Goal: Information Seeking & Learning: Learn about a topic

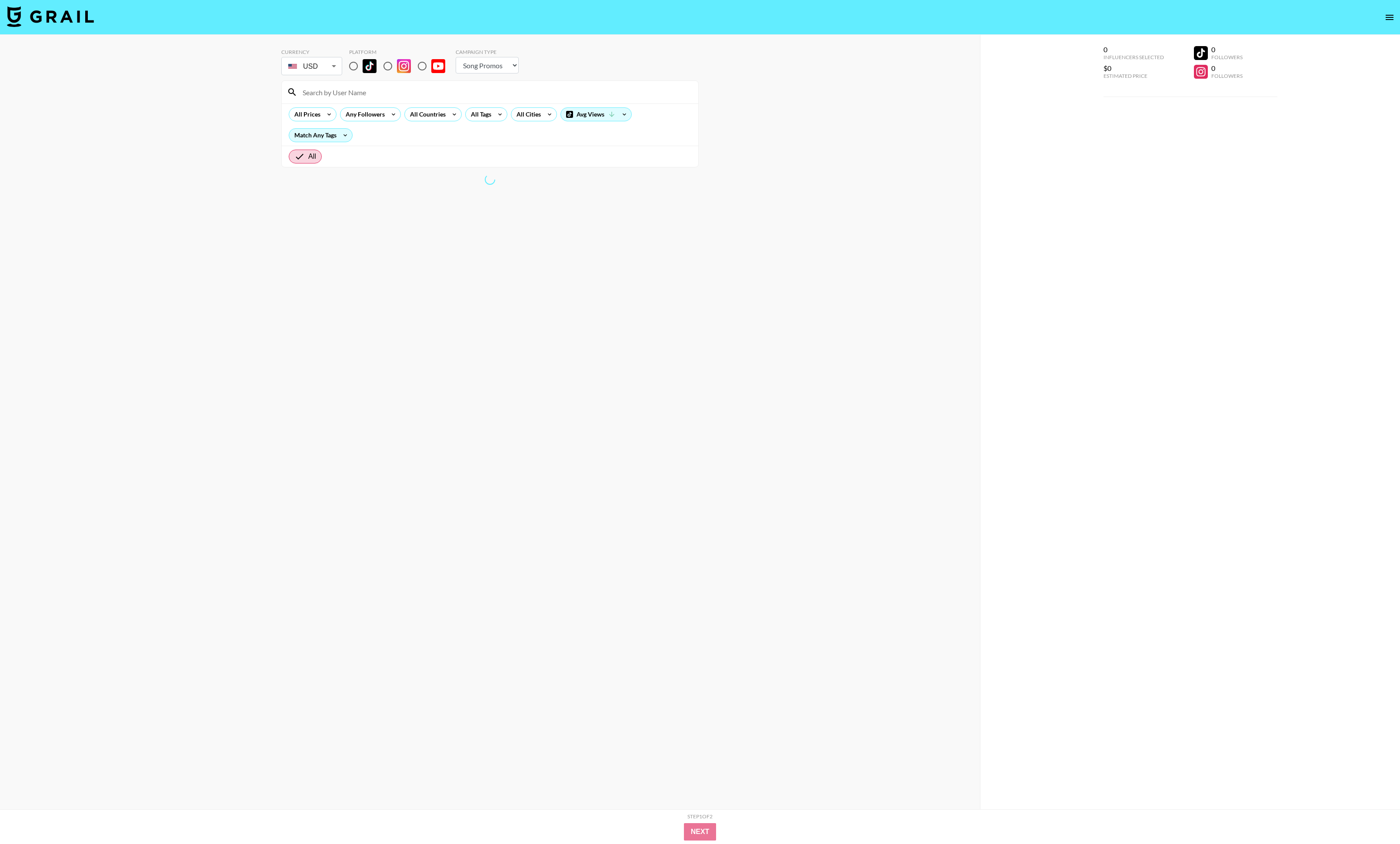
click at [486, 64] on select "Choose Type... Song Promos Brand Promos" at bounding box center [486, 65] width 63 height 17
select select "Brand"
click at [455, 57] on select "Choose Type... Song Promos Brand Promos" at bounding box center [486, 65] width 63 height 17
click at [364, 71] on img at bounding box center [370, 66] width 14 height 14
click at [363, 71] on input "radio" at bounding box center [353, 66] width 18 height 18
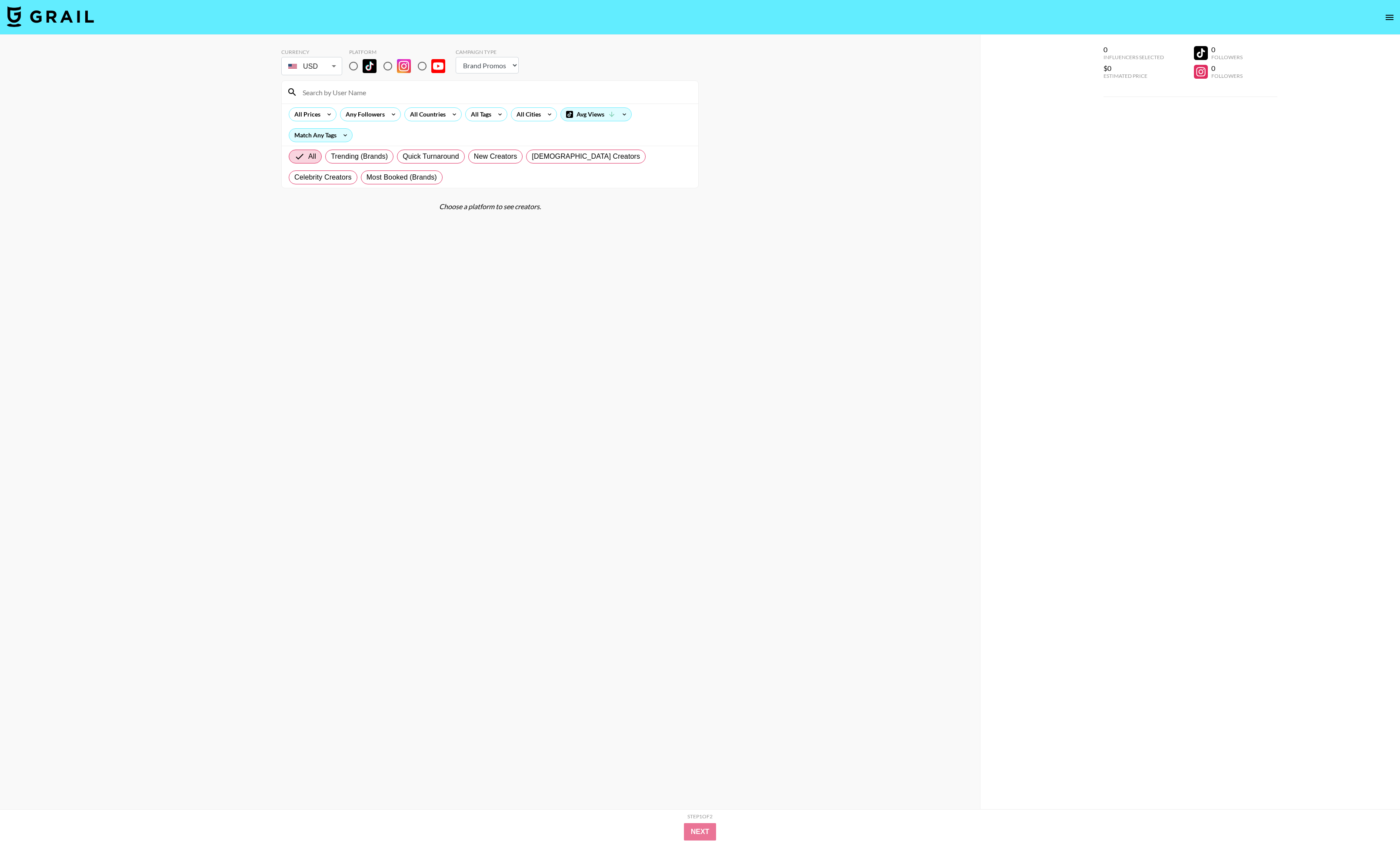
radio input "true"
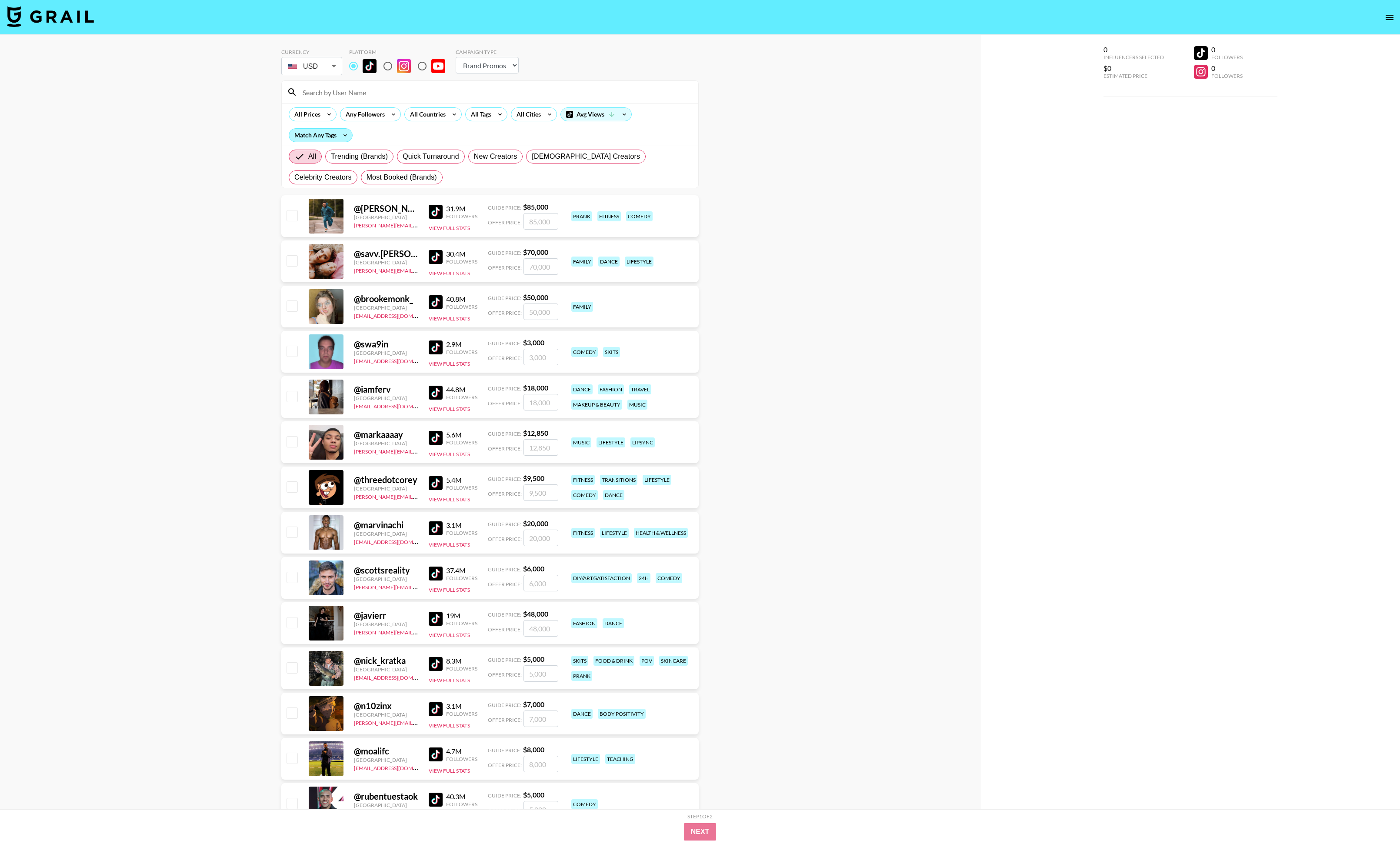
click at [335, 135] on div "Match Any Tags" at bounding box center [320, 135] width 63 height 13
click at [398, 135] on div at bounding box center [700, 422] width 1400 height 844
click at [521, 158] on label "New Creators" at bounding box center [495, 156] width 55 height 14
click at [474, 157] on input "New Creators" at bounding box center [474, 157] width 0 height 0
radio input "true"
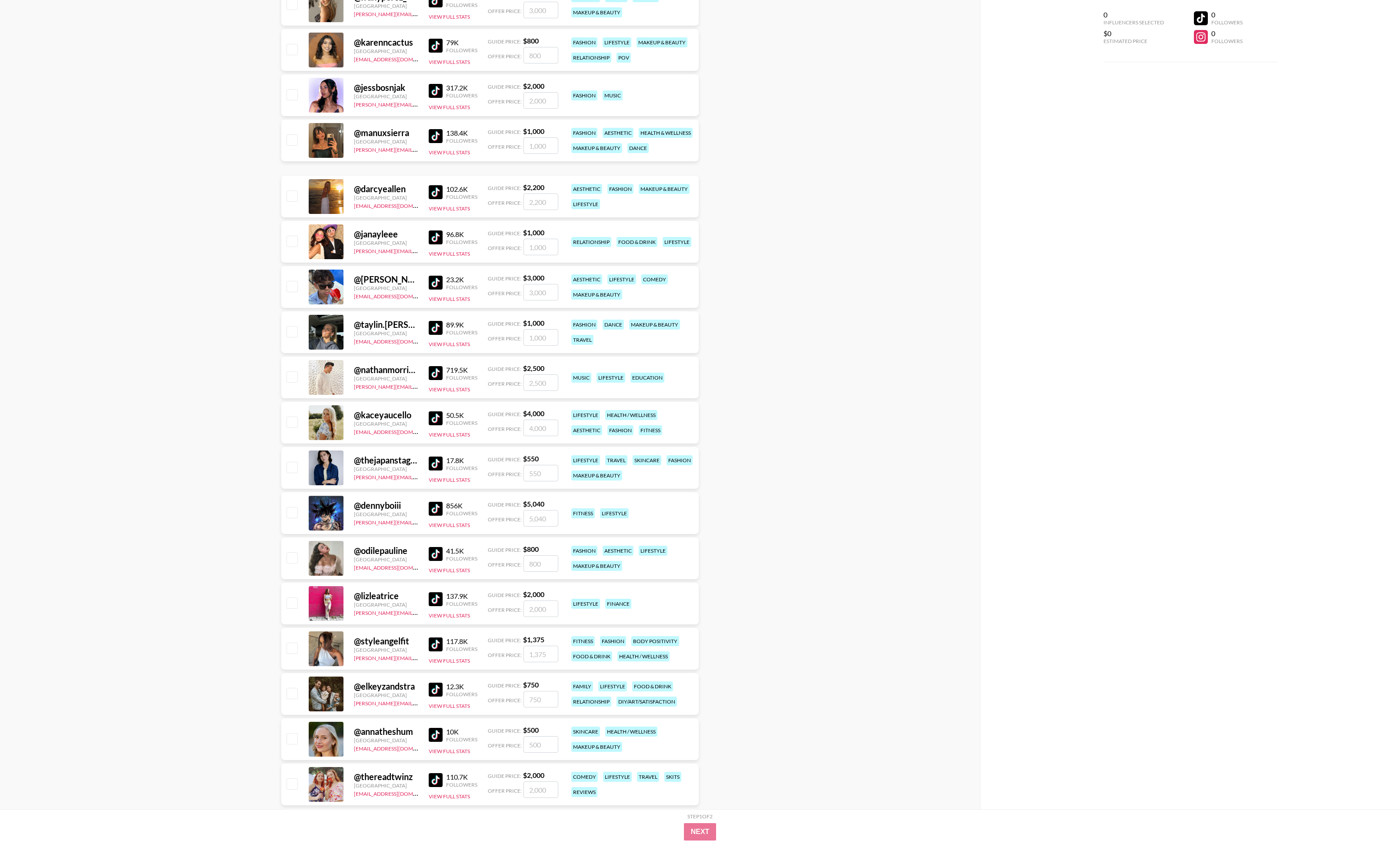
scroll to position [6426, 0]
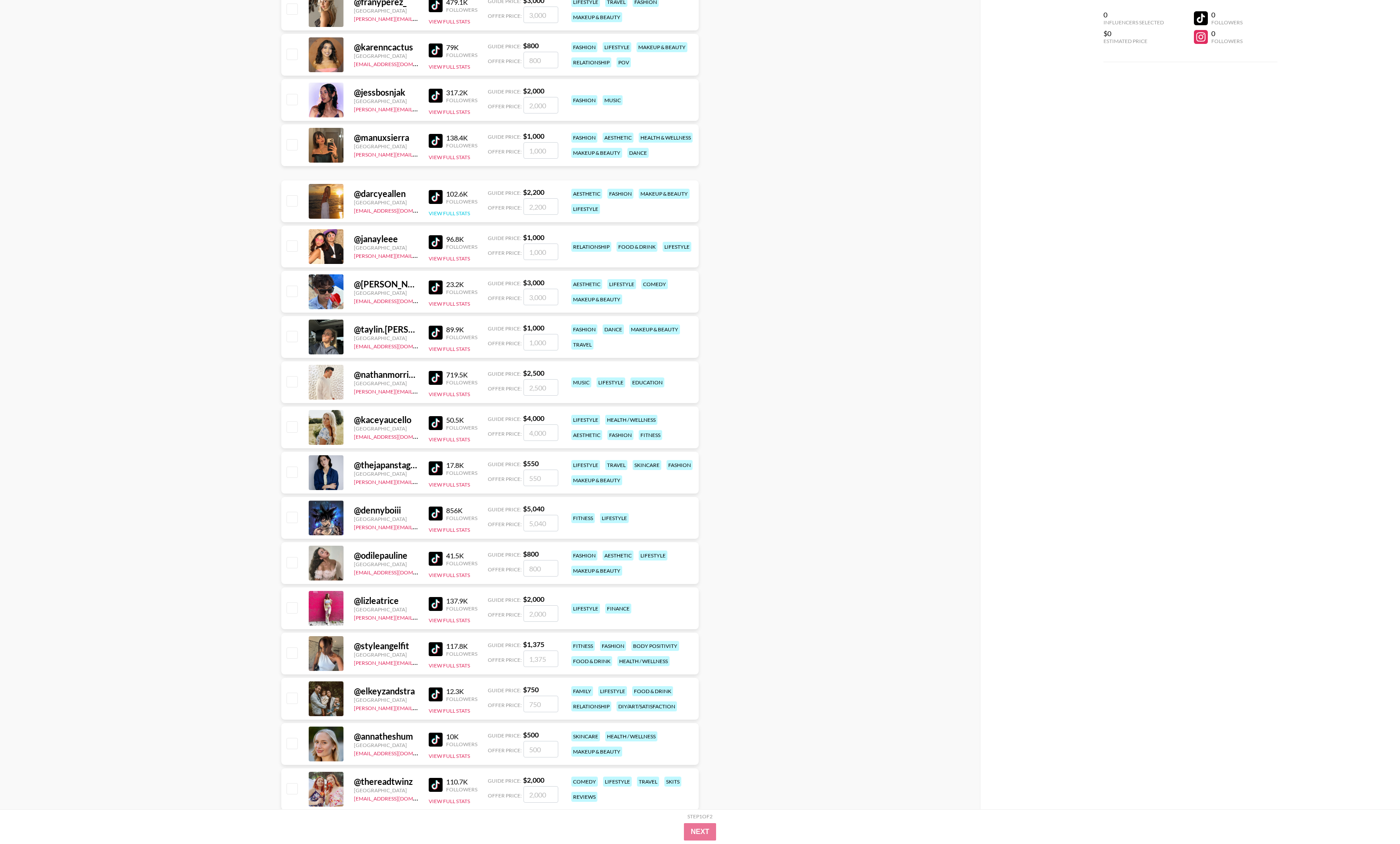
click at [435, 216] on button "View Full Stats" at bounding box center [449, 213] width 41 height 6
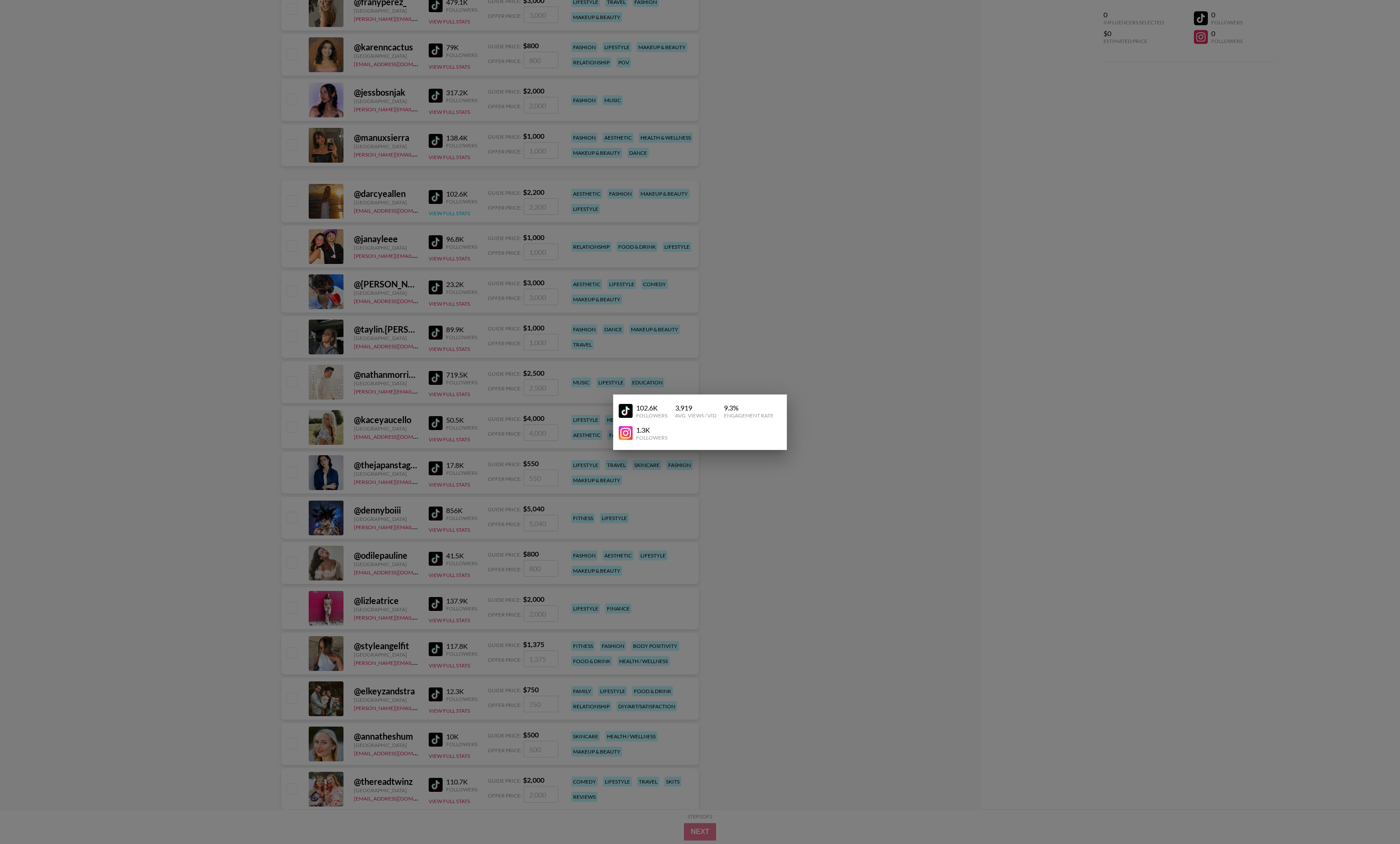
scroll to position [6358, 0]
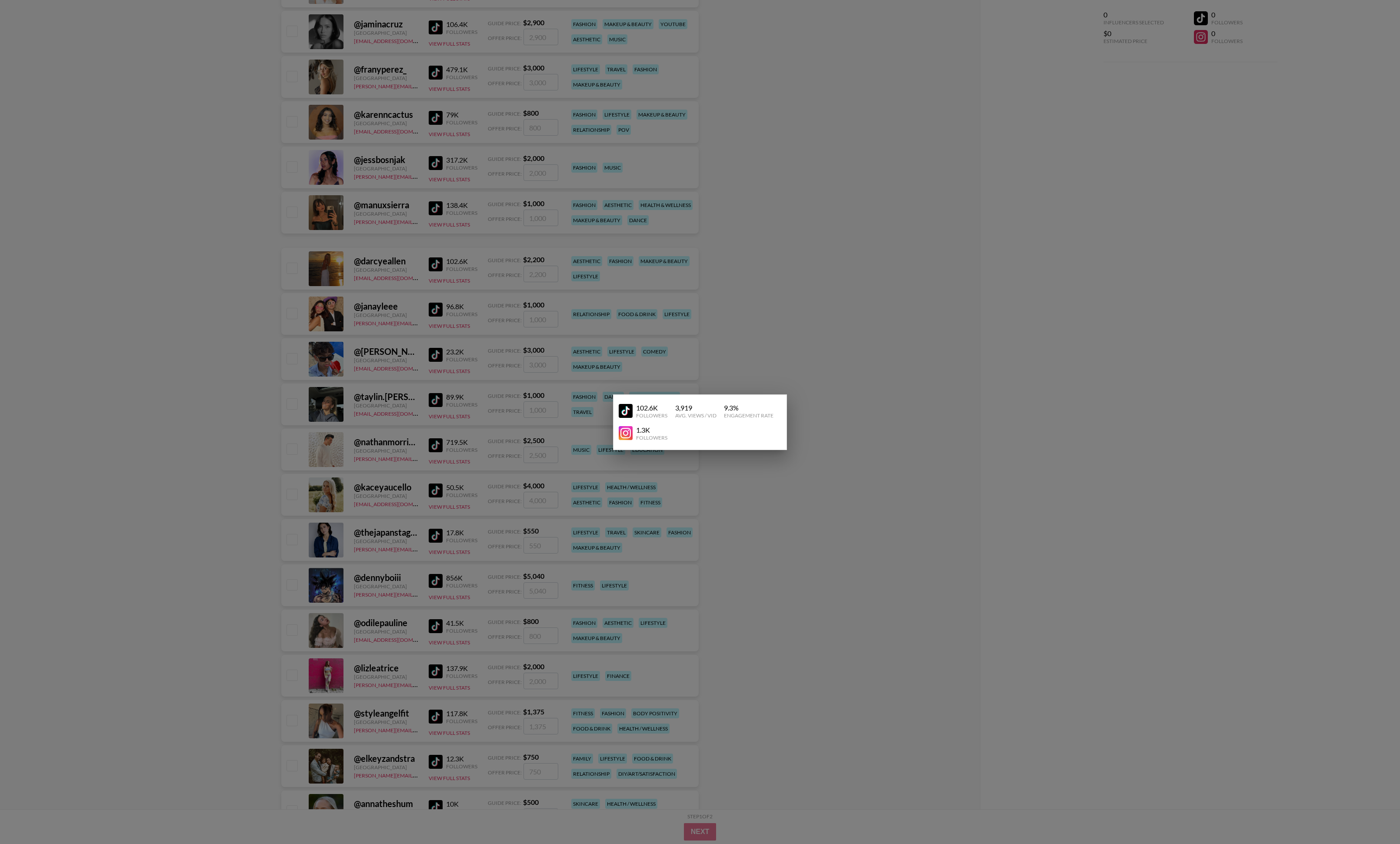
click at [630, 411] on img at bounding box center [625, 411] width 14 height 14
click at [904, 254] on div at bounding box center [700, 422] width 1400 height 844
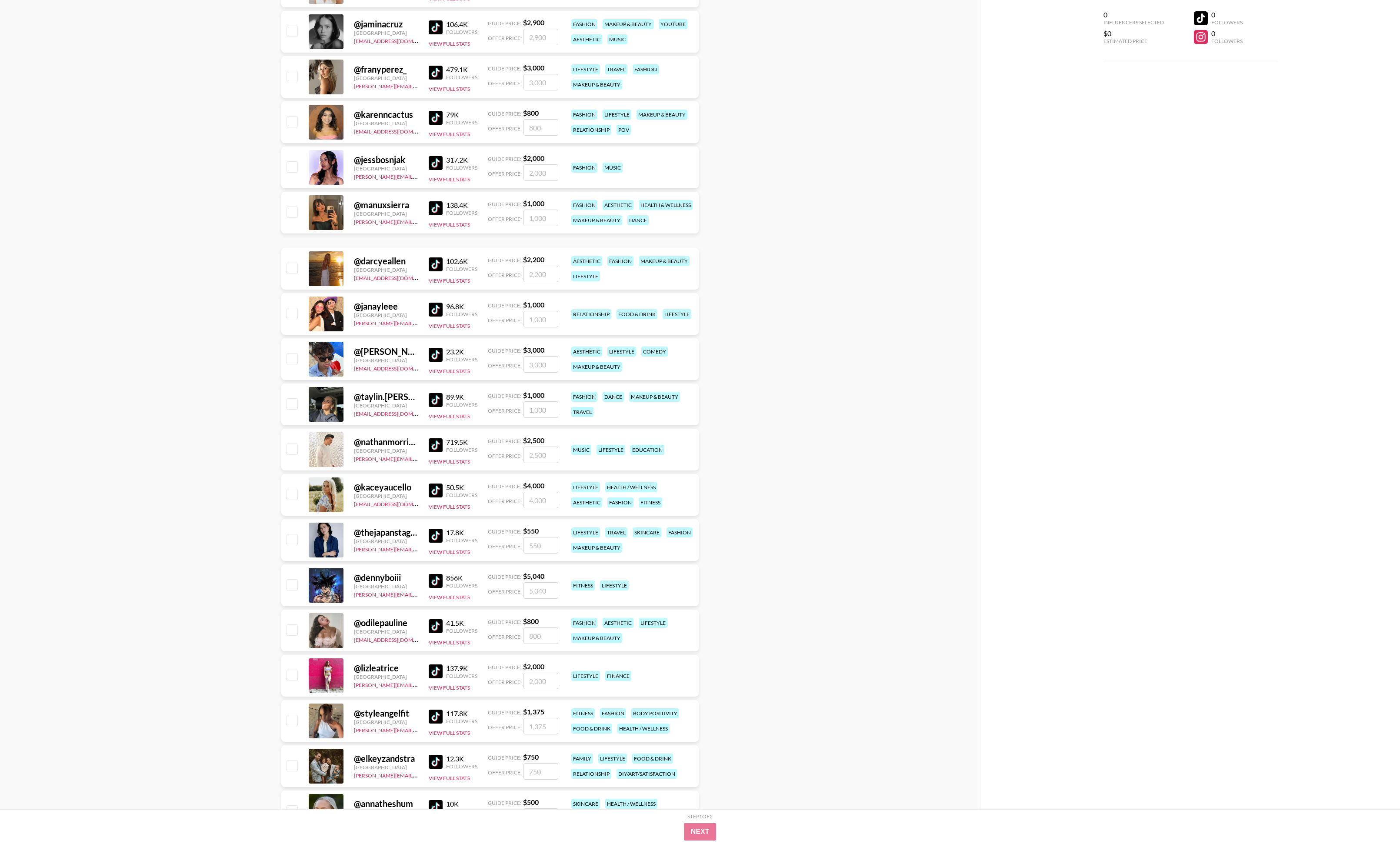
click at [433, 355] on img at bounding box center [435, 355] width 14 height 14
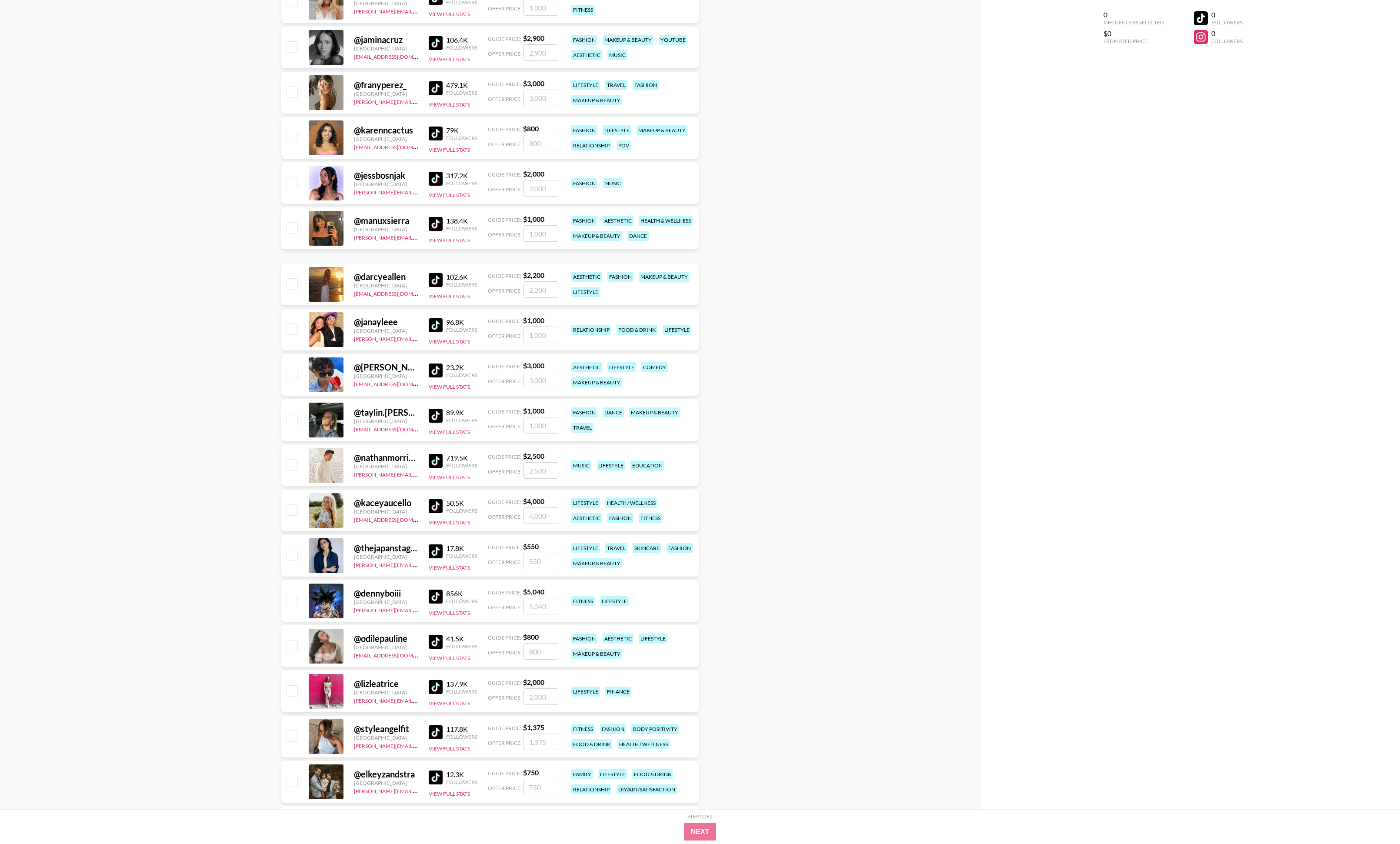
scroll to position [6341, 0]
click at [435, 132] on img at bounding box center [435, 135] width 14 height 14
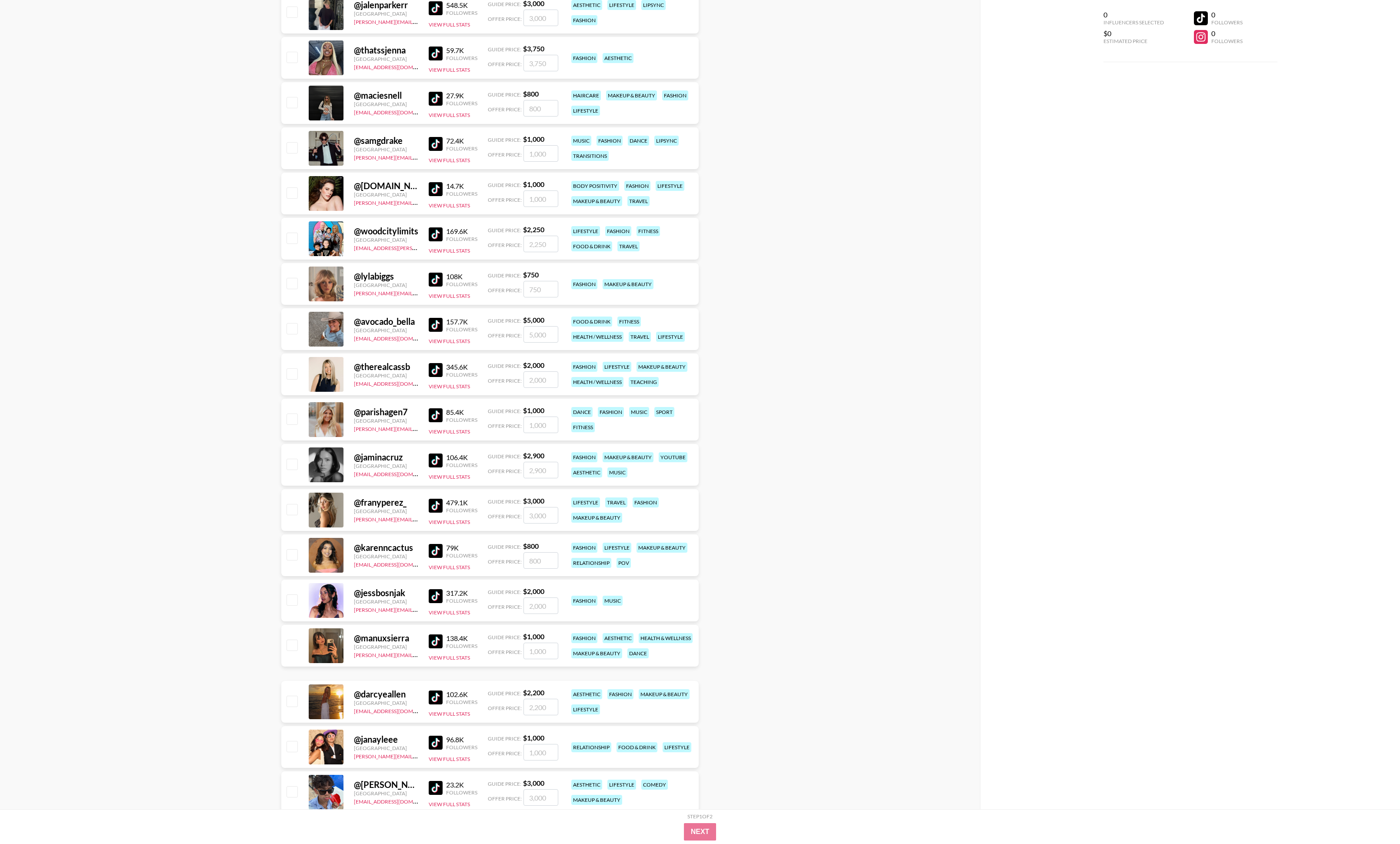
scroll to position [5923, 0]
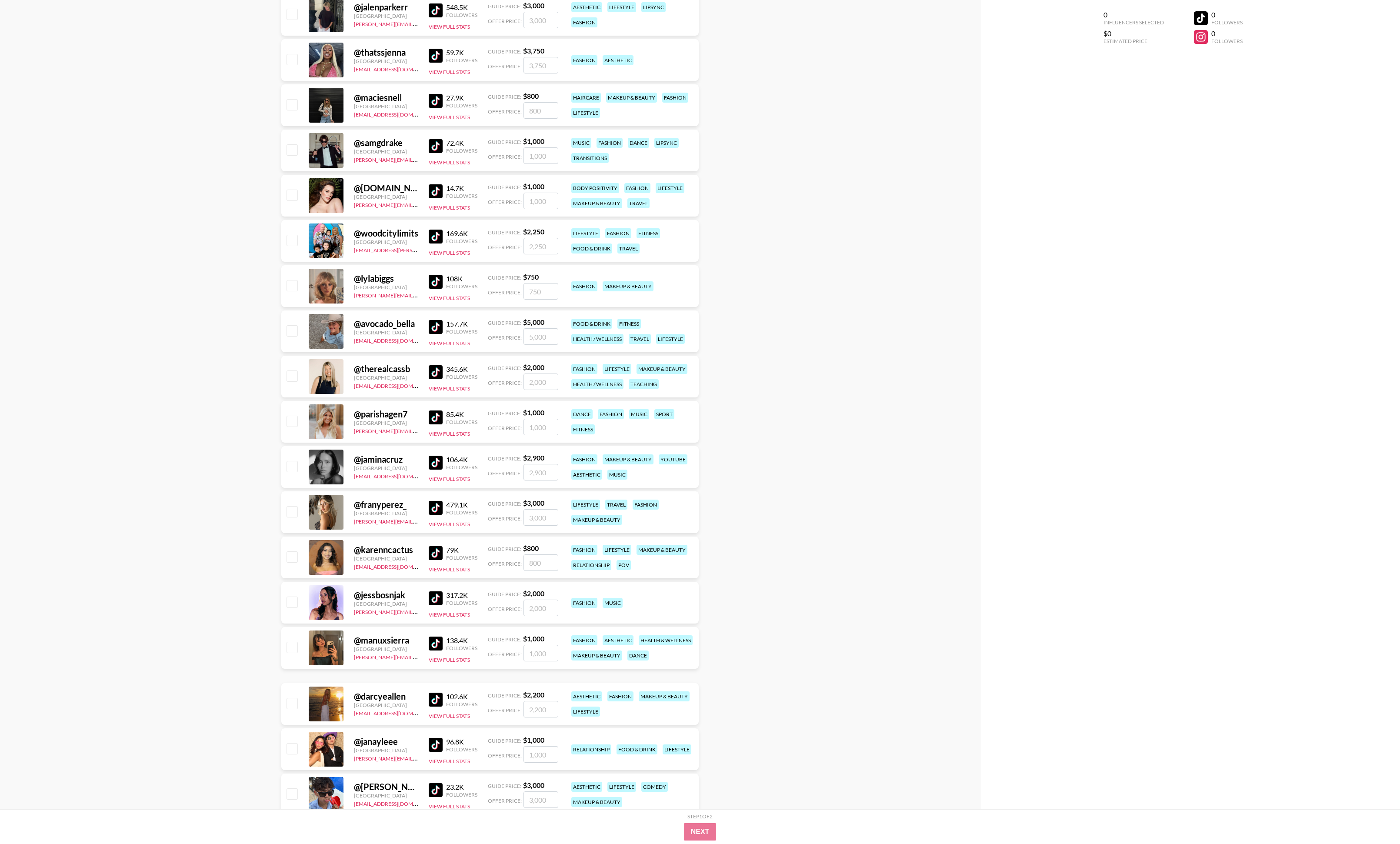
click at [433, 145] on img at bounding box center [435, 146] width 14 height 14
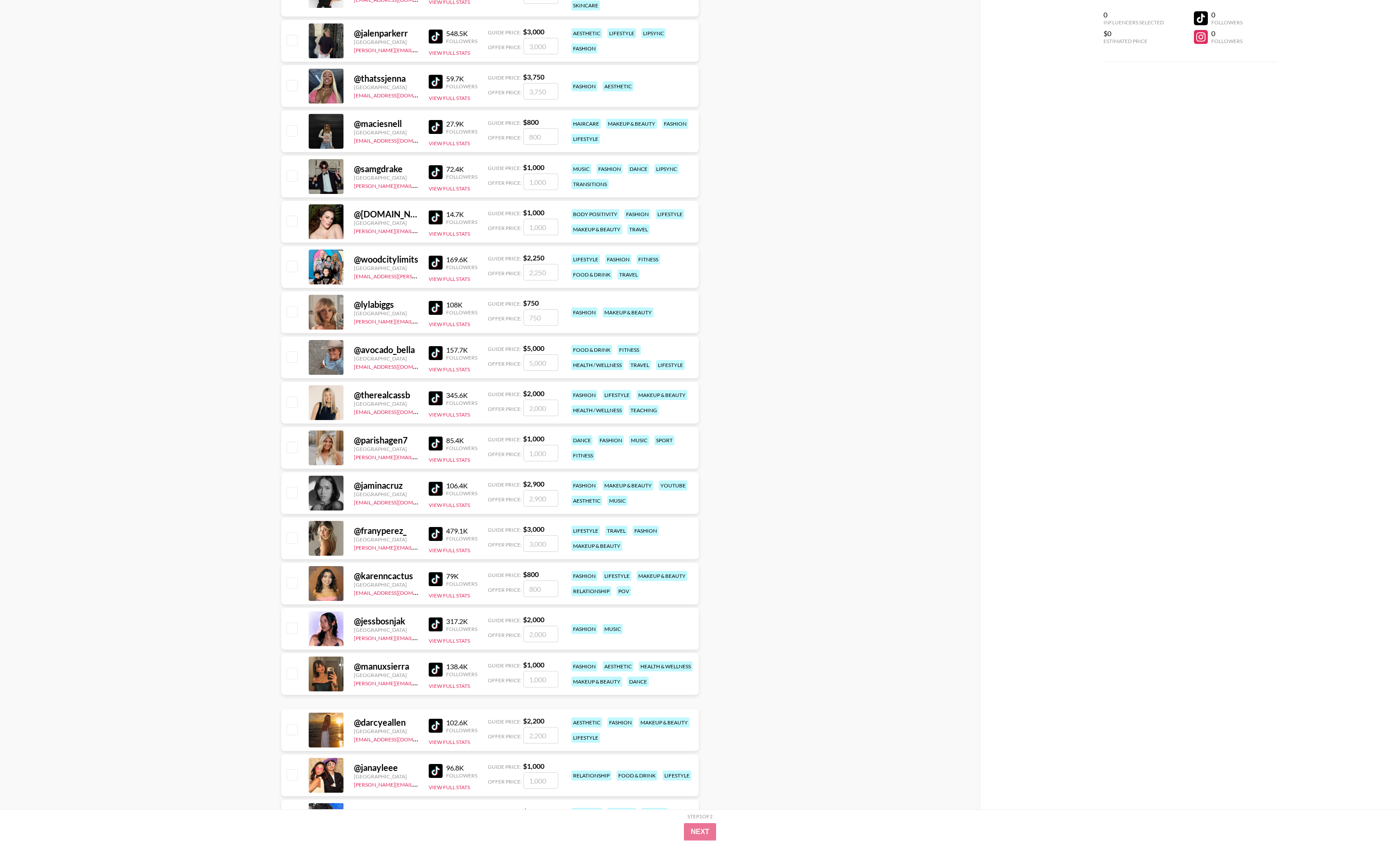
scroll to position [5891, 0]
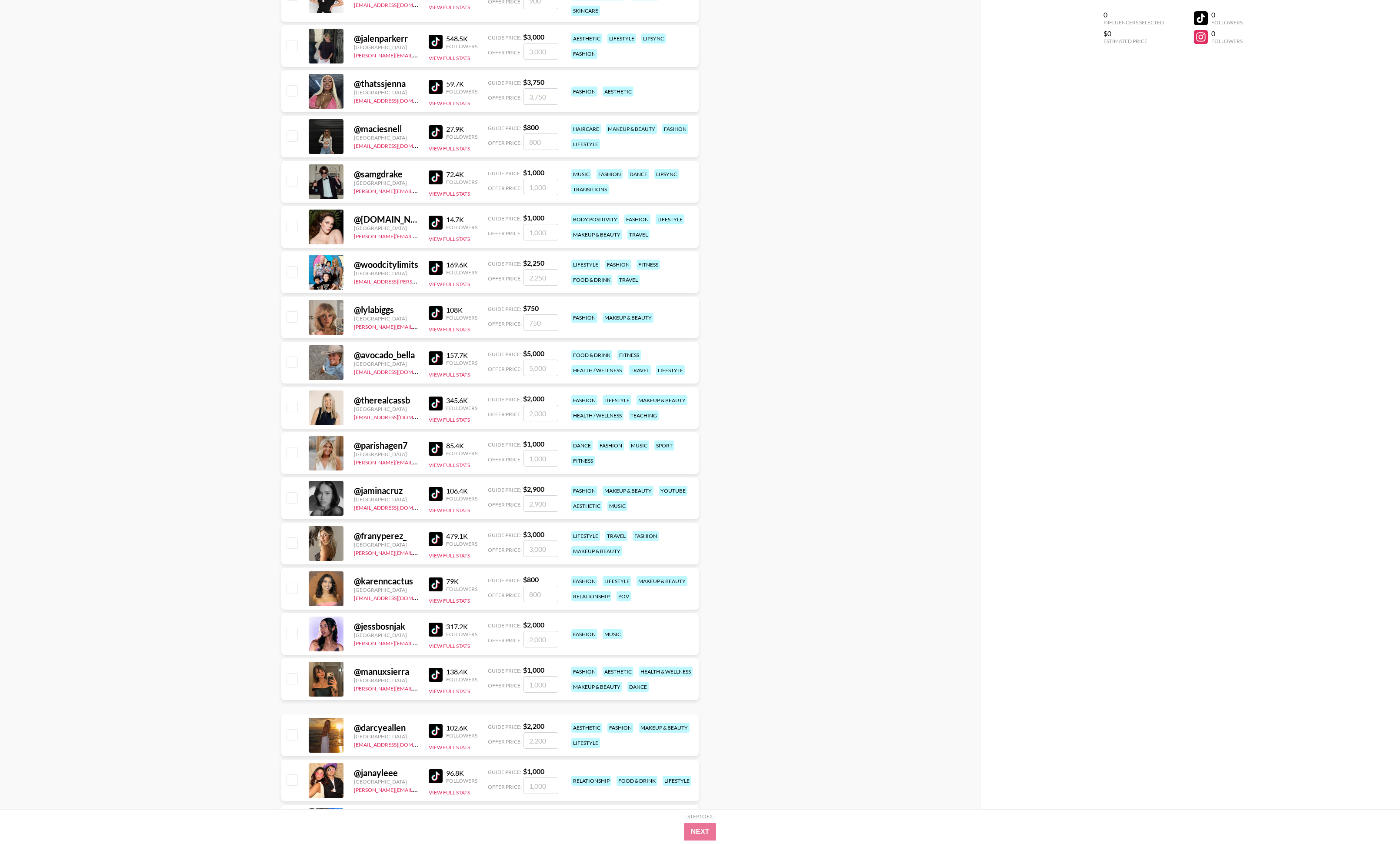
click at [437, 133] on img at bounding box center [435, 132] width 14 height 14
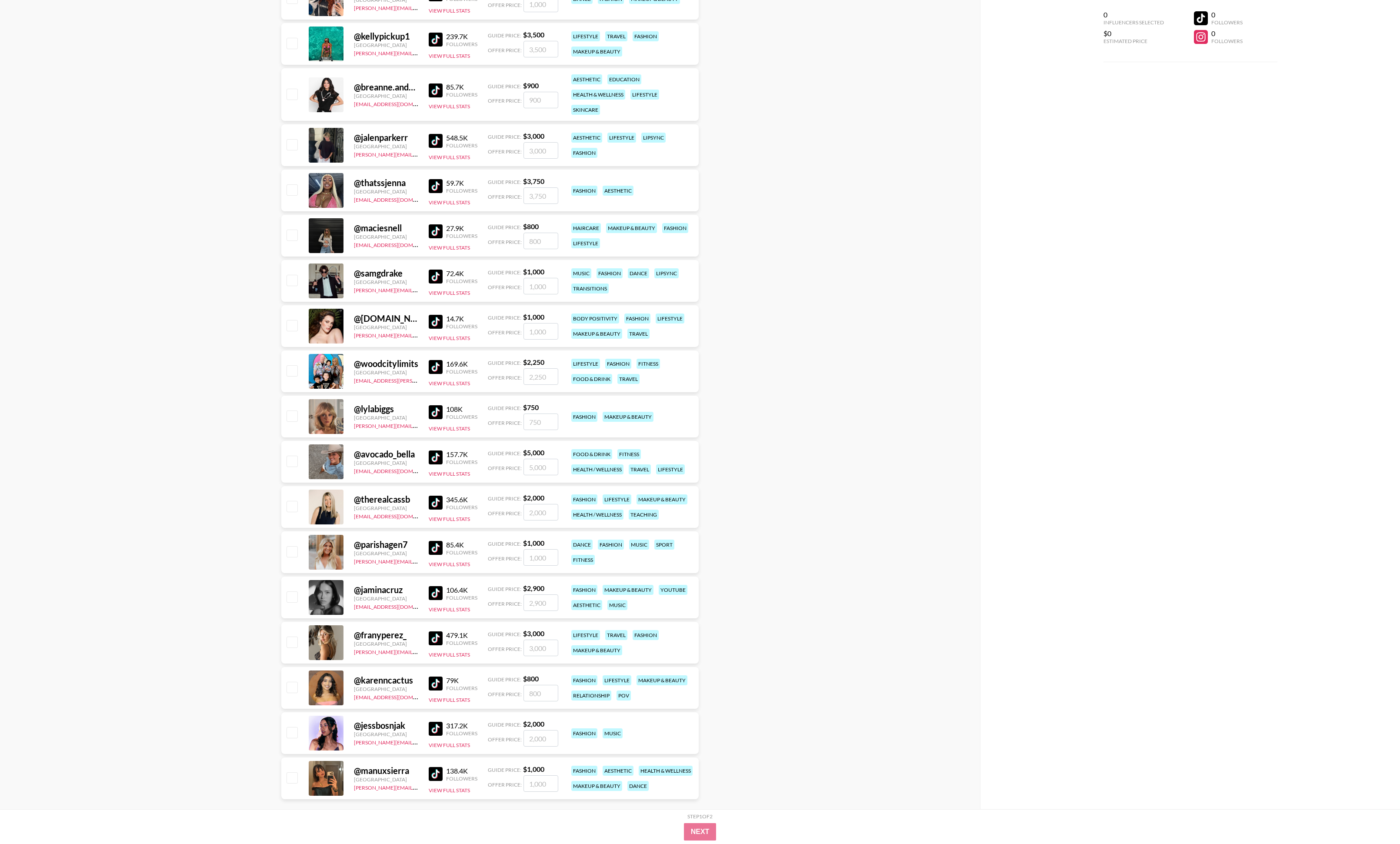
scroll to position [5768, 0]
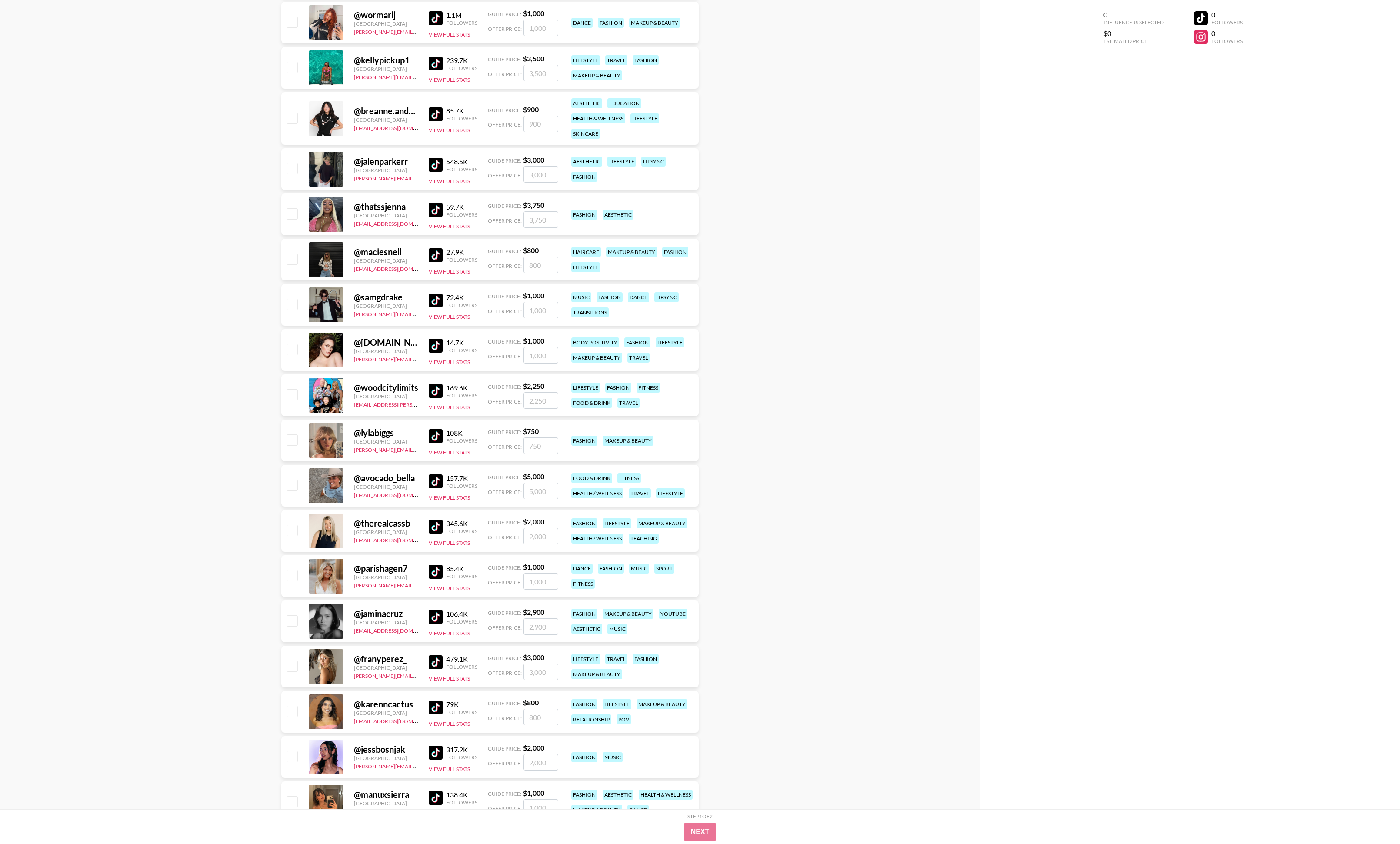
click at [433, 167] on img at bounding box center [435, 165] width 14 height 14
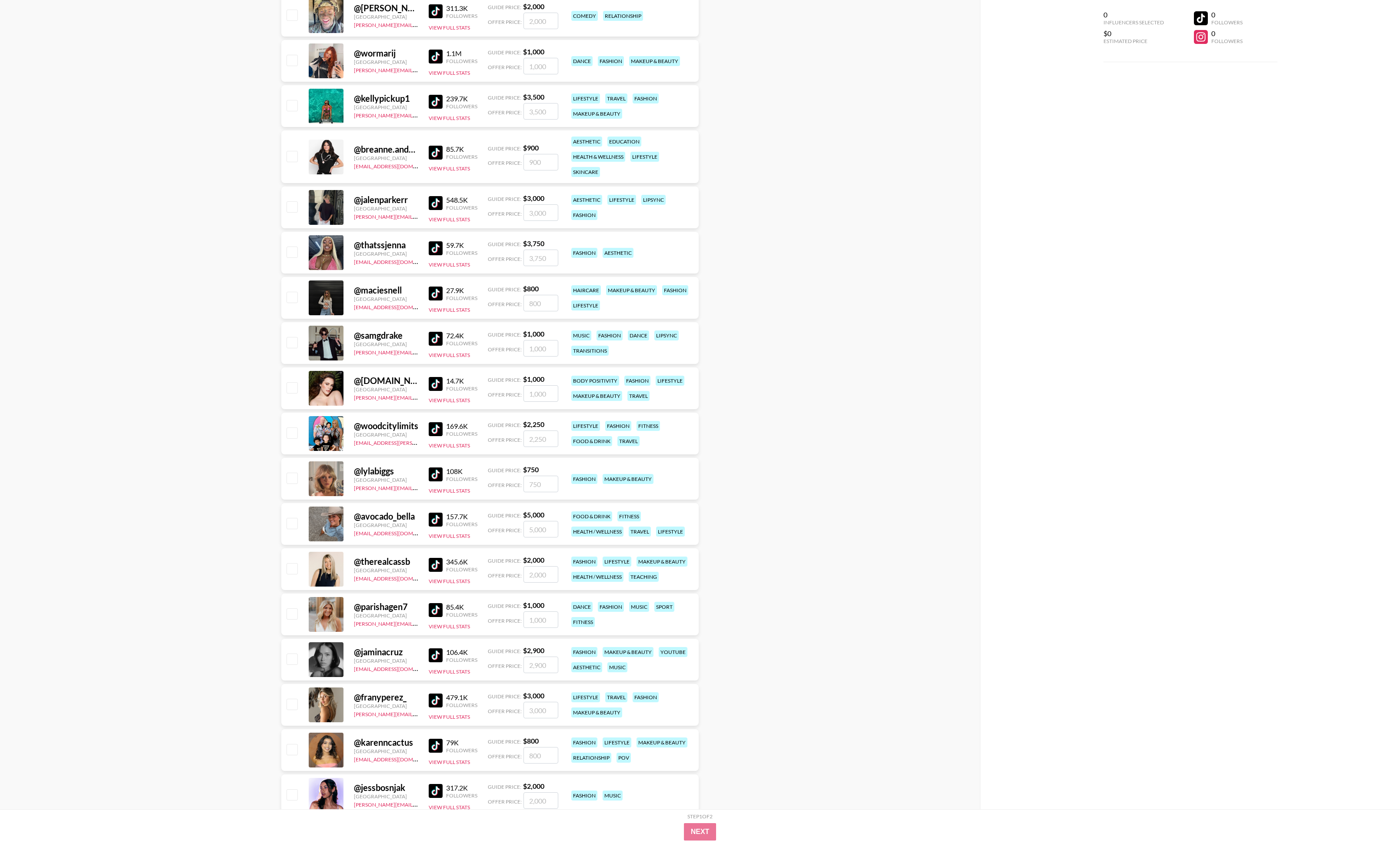
scroll to position [5727, 0]
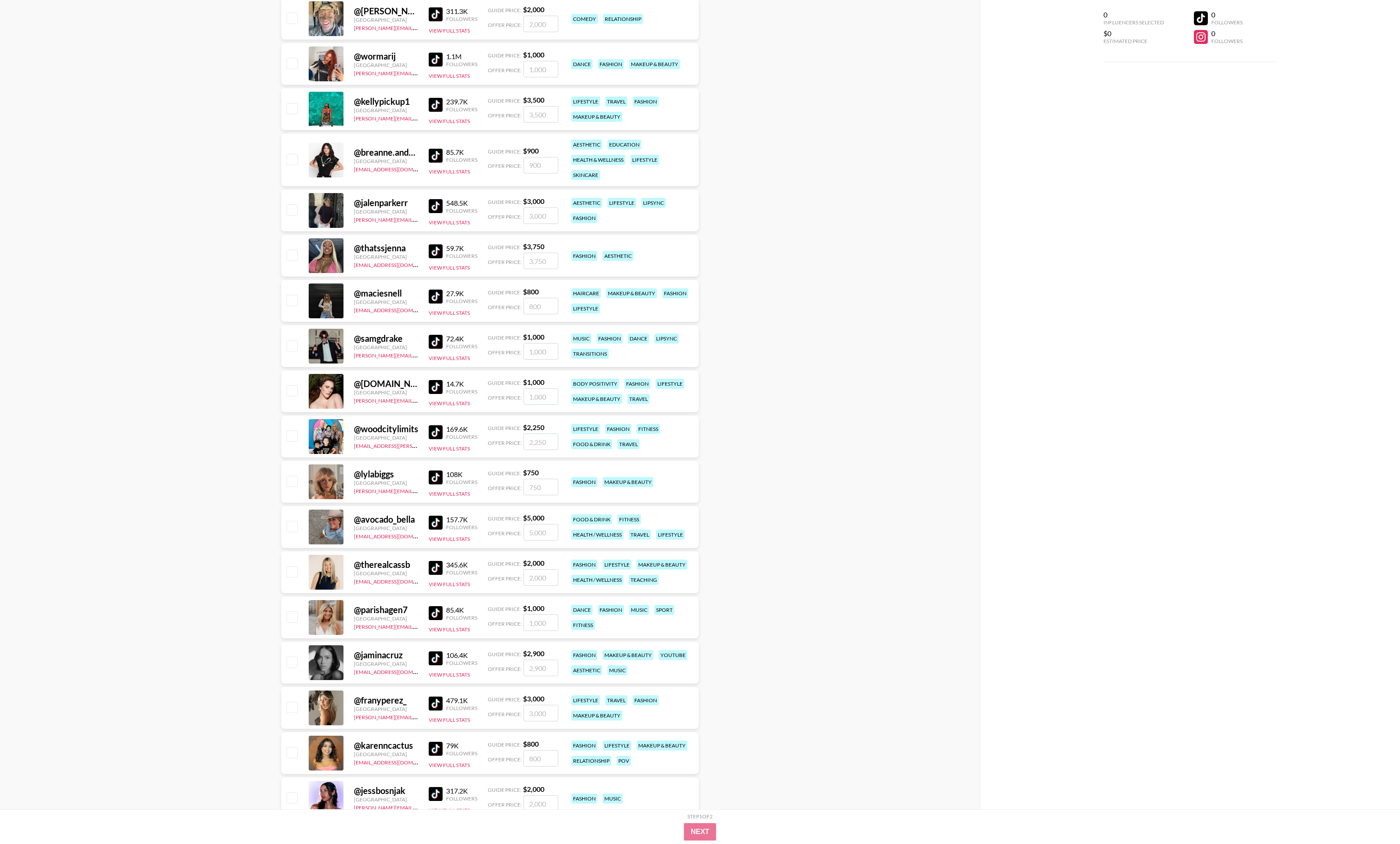
click at [437, 104] on img at bounding box center [435, 105] width 14 height 14
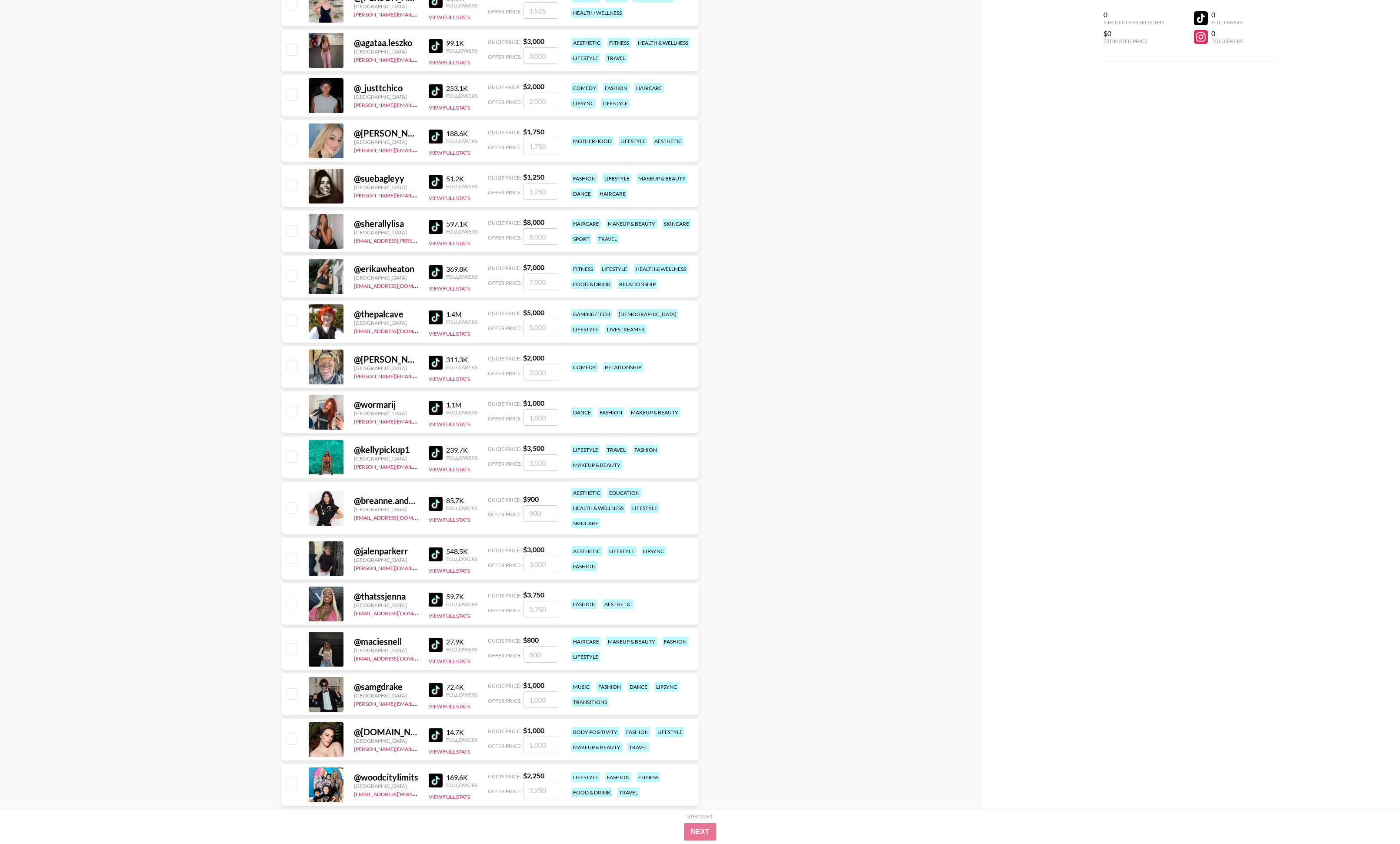
scroll to position [5377, 0]
click at [434, 88] on img at bounding box center [435, 93] width 14 height 14
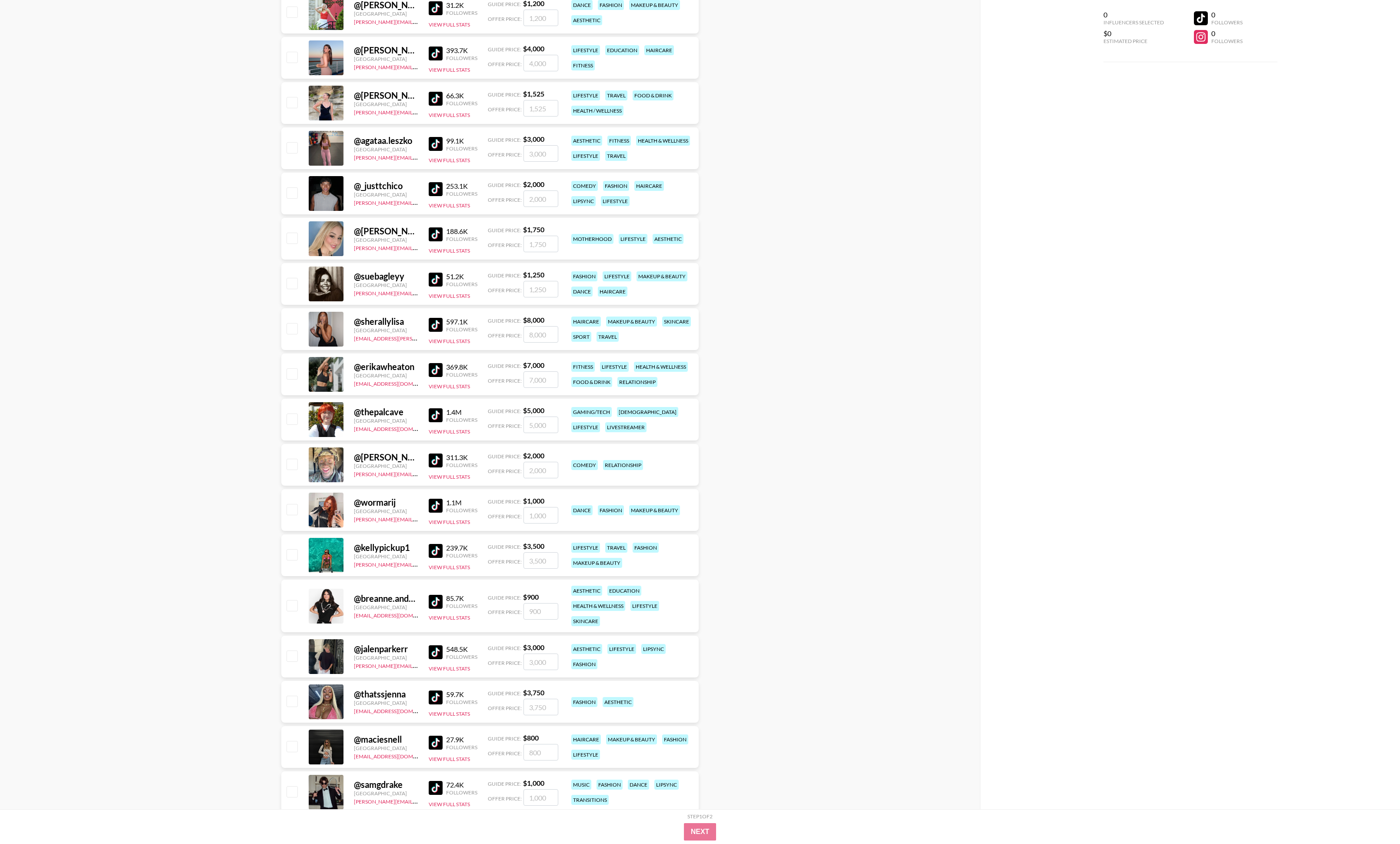
scroll to position [5280, 0]
click at [431, 95] on img at bounding box center [435, 99] width 14 height 14
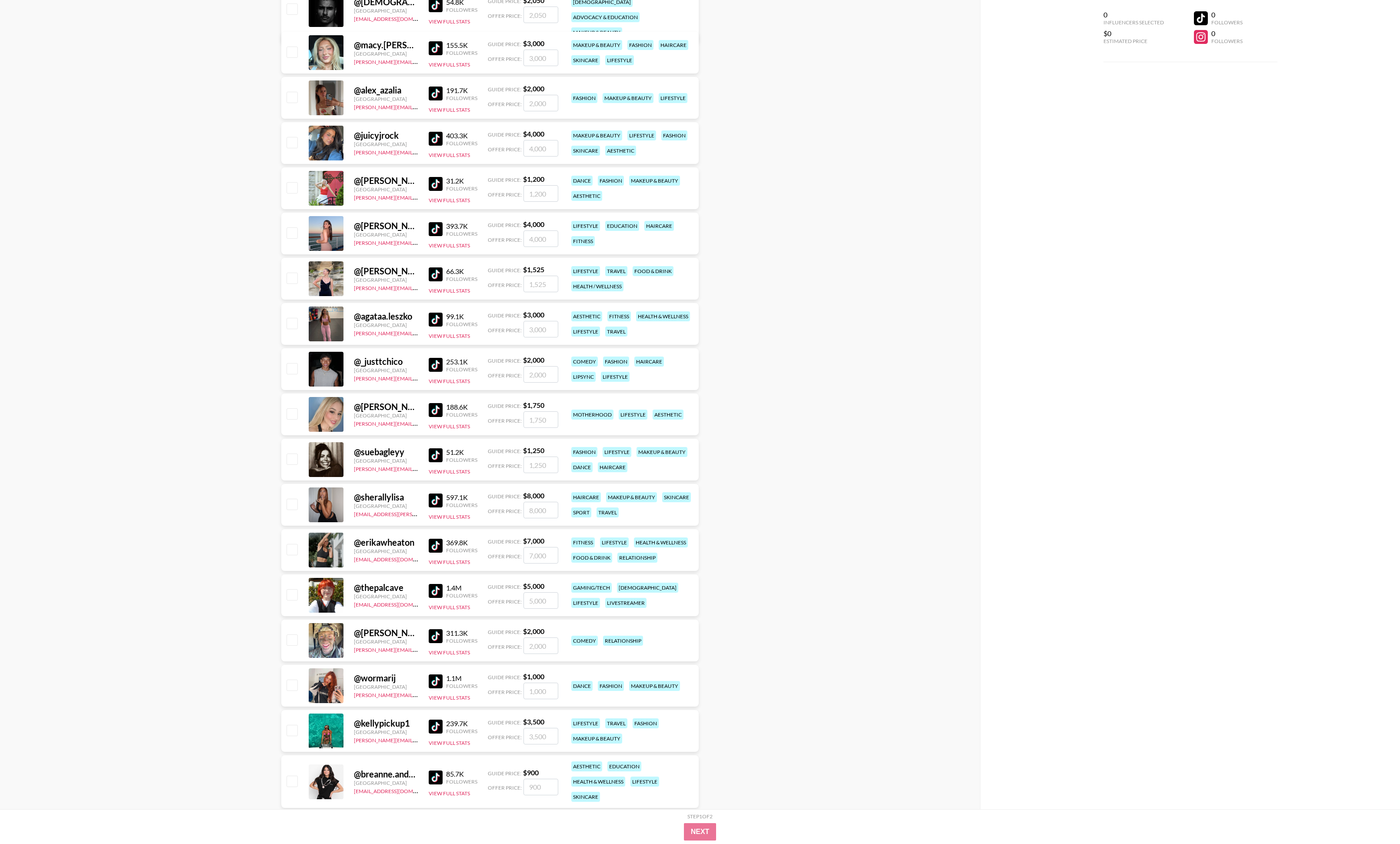
scroll to position [5104, 0]
click at [436, 91] on img at bounding box center [435, 94] width 14 height 14
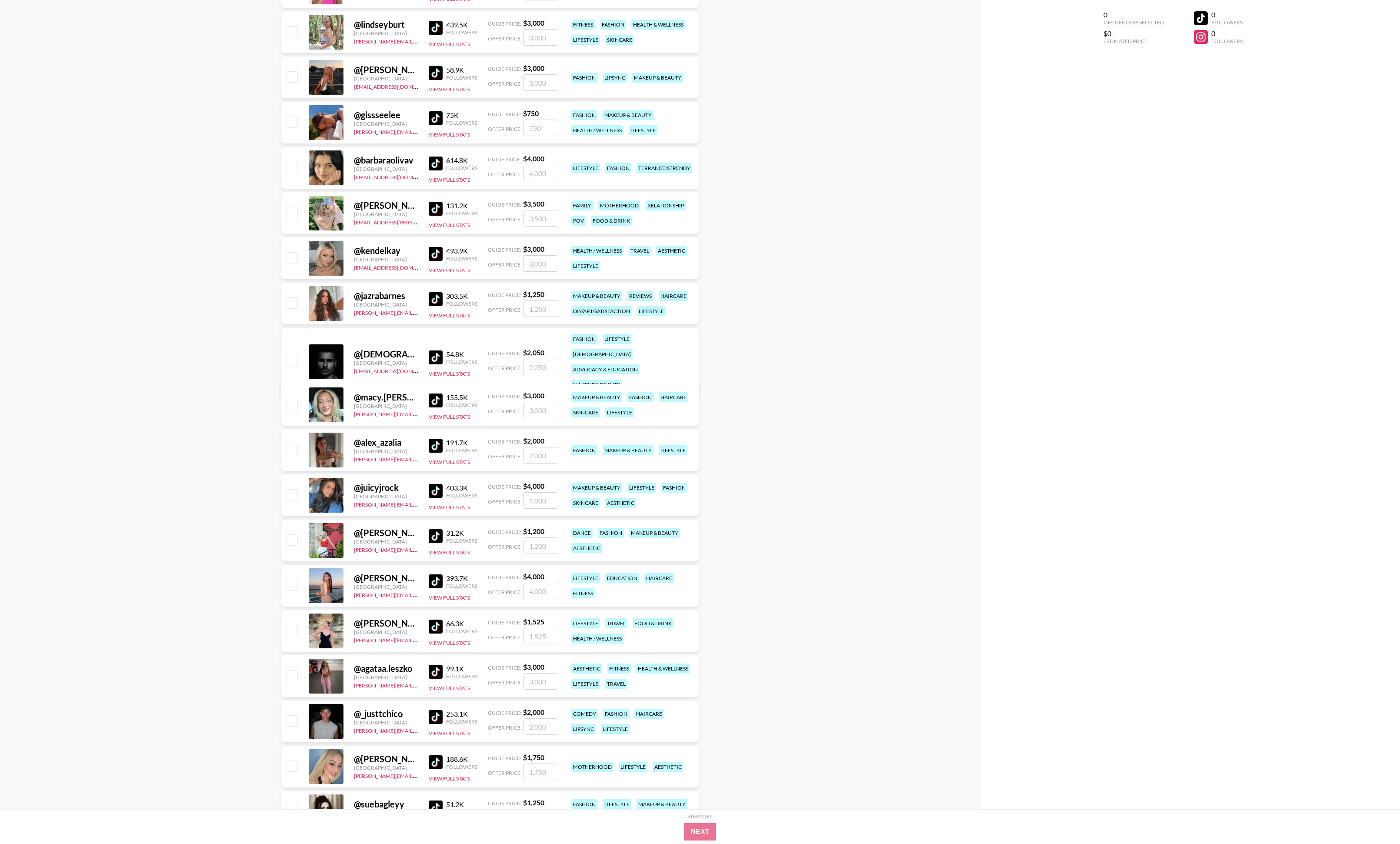
scroll to position [4749, 0]
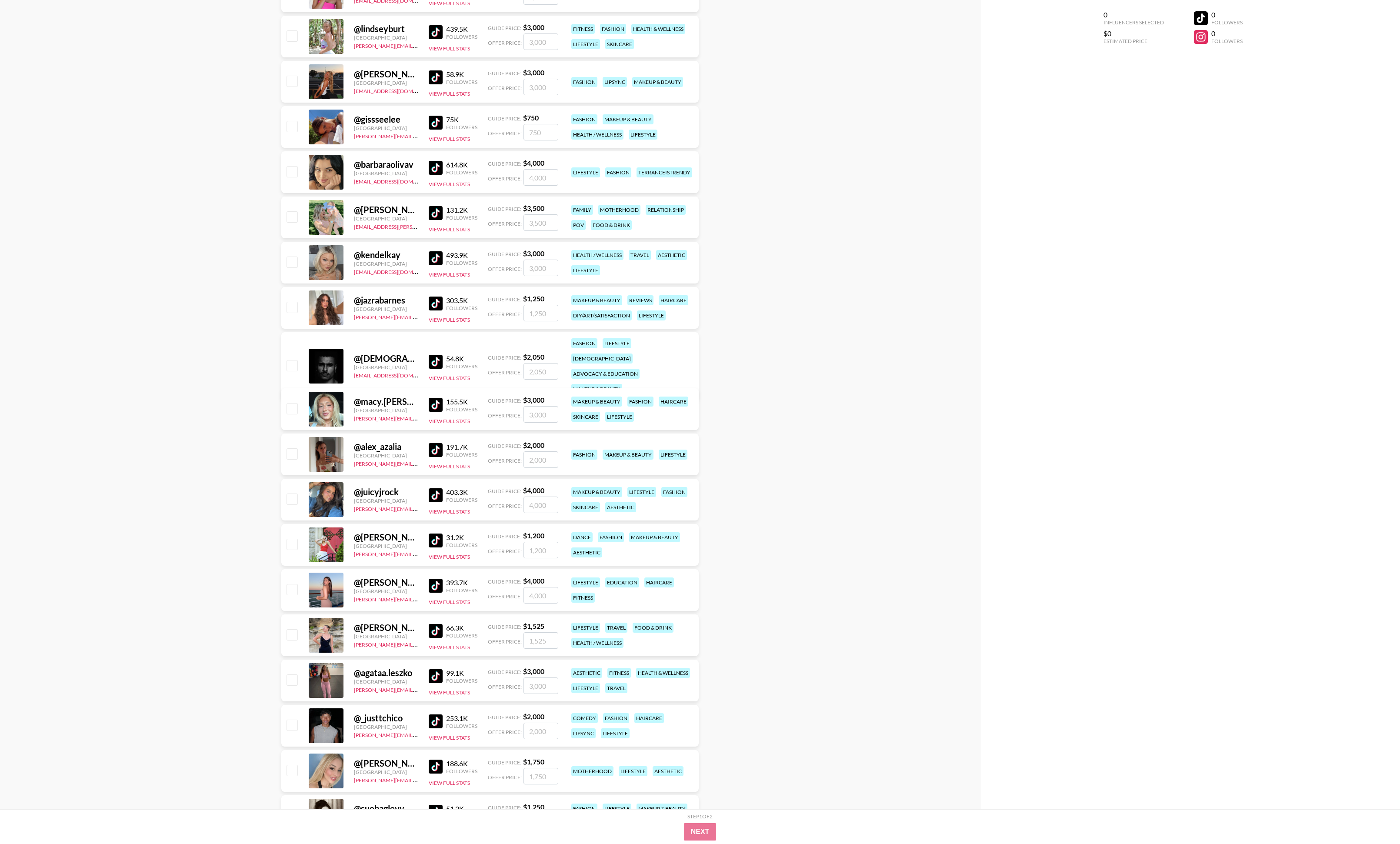
click at [439, 121] on img at bounding box center [435, 122] width 14 height 14
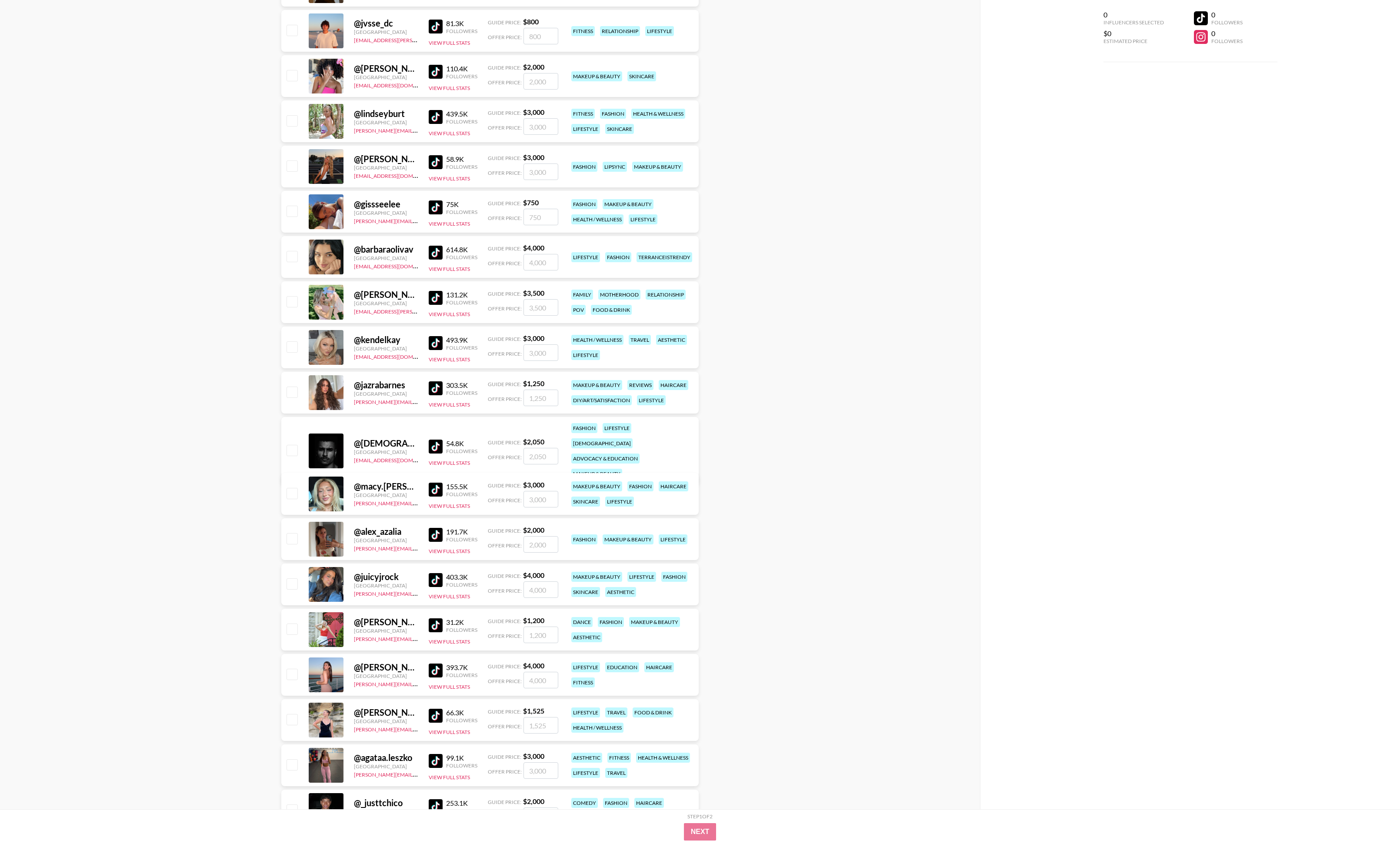
scroll to position [4649, 0]
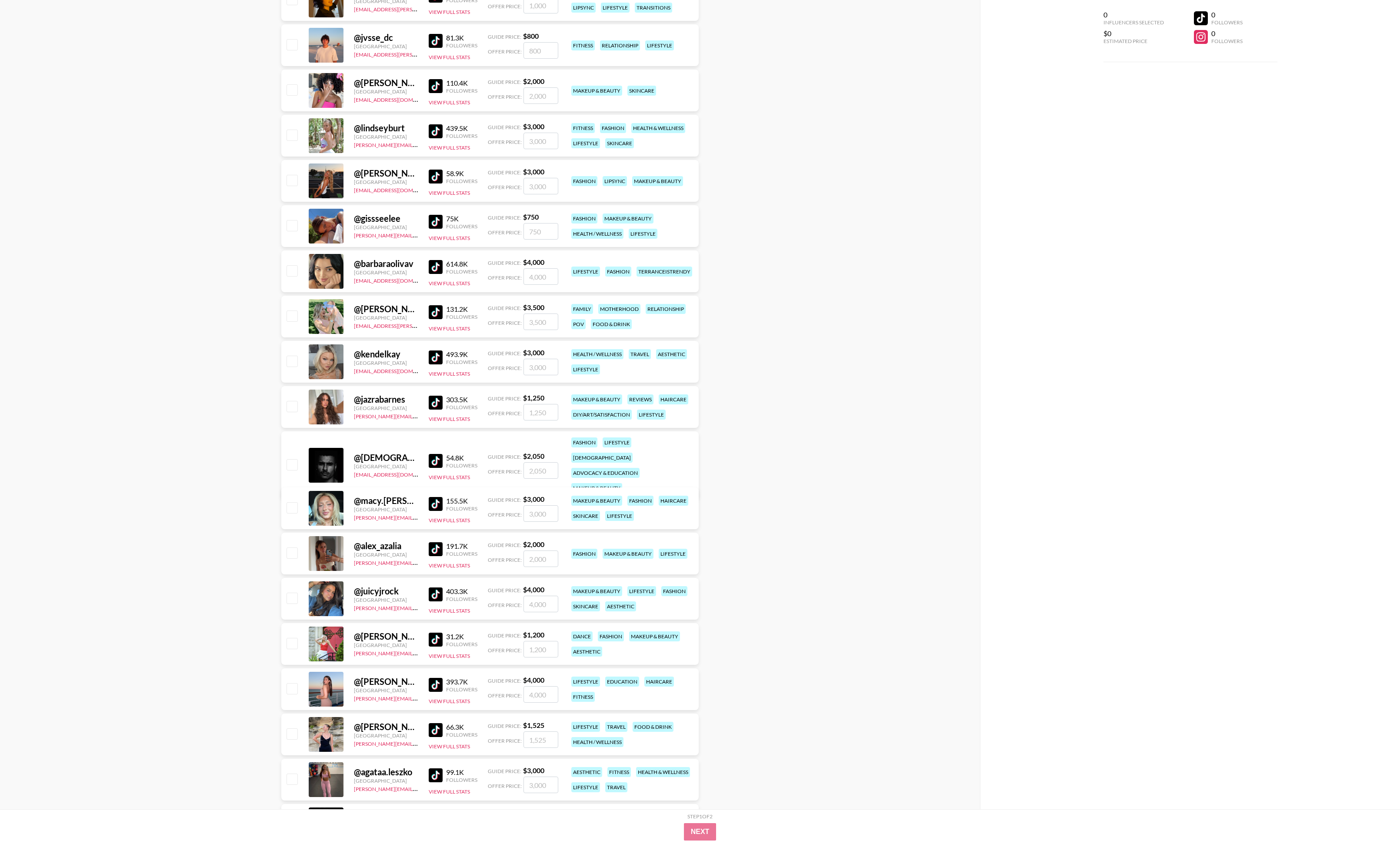
click at [431, 86] on img at bounding box center [435, 86] width 14 height 14
click at [372, 90] on div "[GEOGRAPHIC_DATA]" at bounding box center [386, 91] width 64 height 6
click at [579, 79] on div "@ [PERSON_NAME].[PERSON_NAME] [GEOGRAPHIC_DATA] [EMAIL_ADDRESS][DOMAIN_NAME] 11…" at bounding box center [490, 91] width 417 height 41
click at [458, 104] on button "View Full Stats" at bounding box center [449, 102] width 41 height 6
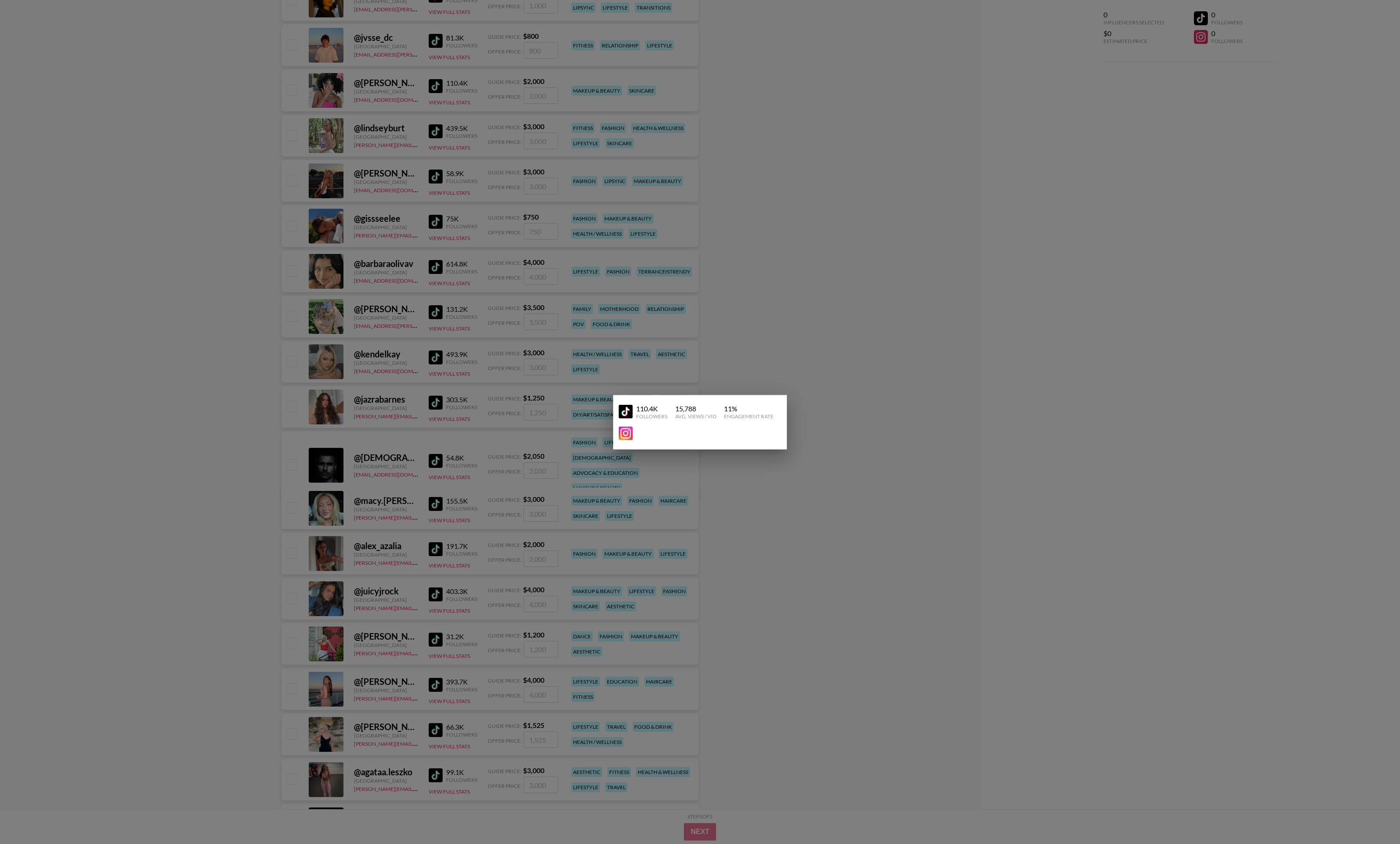
click at [627, 435] on img at bounding box center [625, 433] width 14 height 14
click at [1142, 138] on div at bounding box center [700, 422] width 1400 height 844
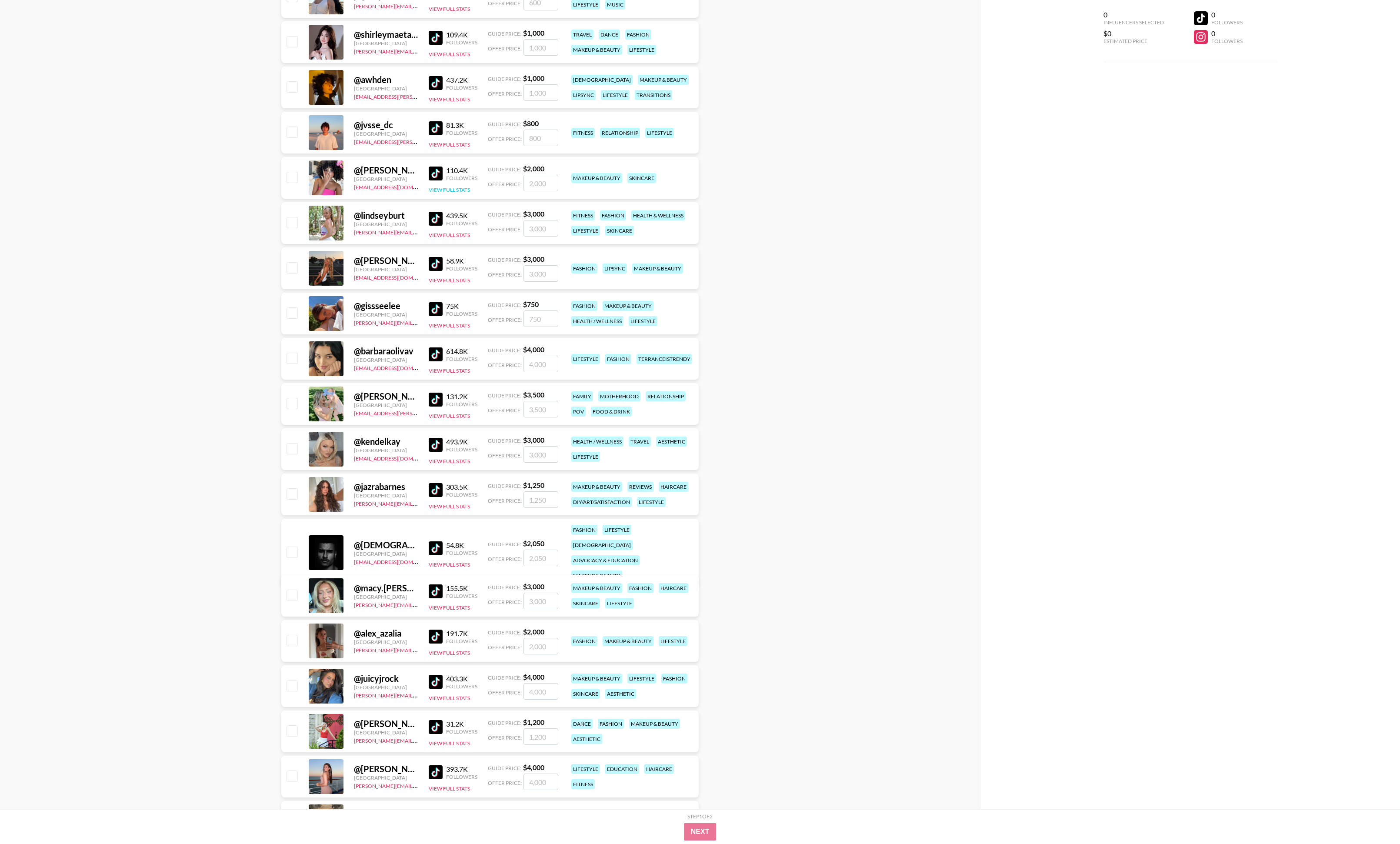
scroll to position [4548, 0]
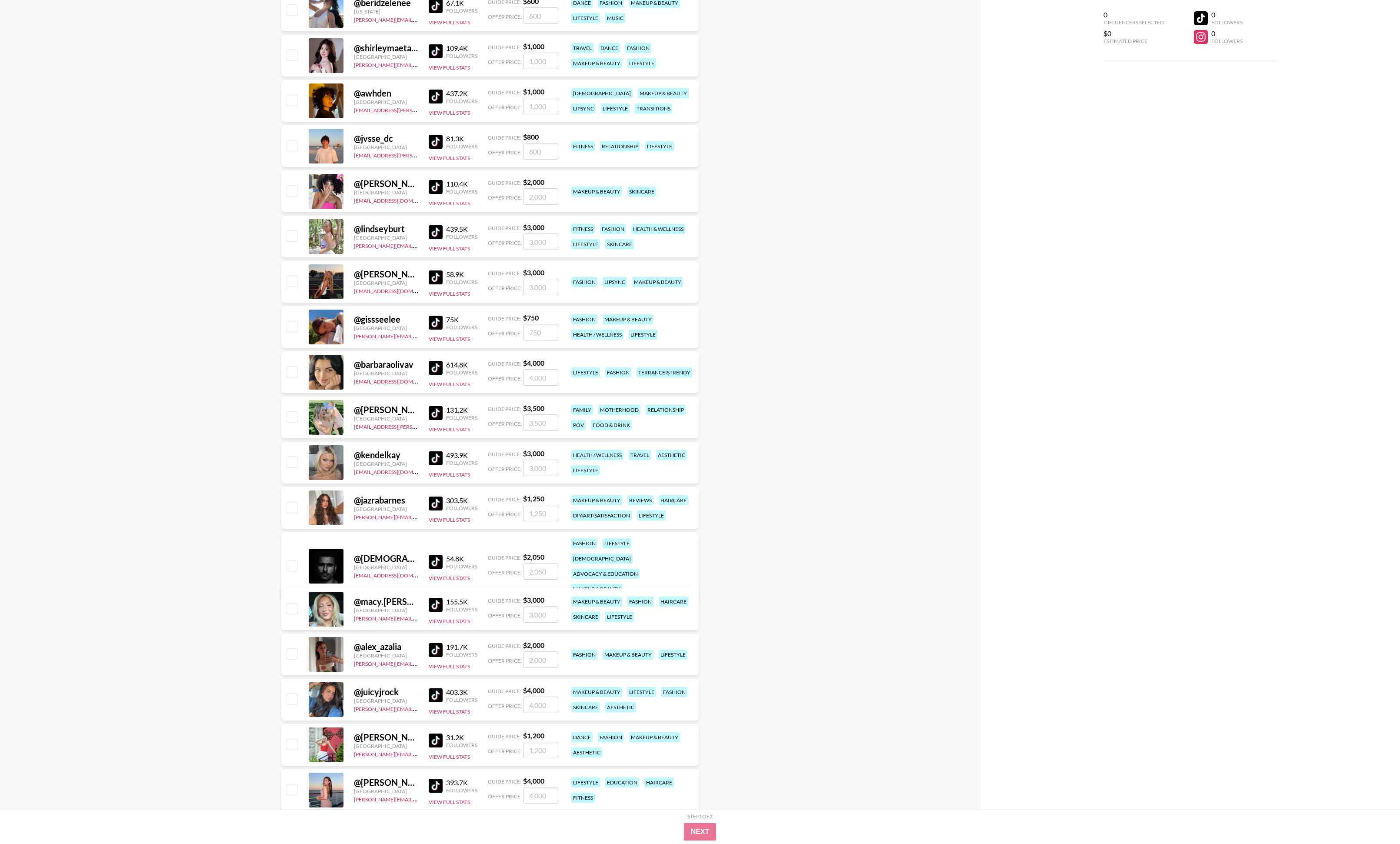
click at [432, 140] on img at bounding box center [435, 142] width 14 height 14
click at [378, 139] on div "@ jvsse_dc" at bounding box center [386, 139] width 64 height 11
click at [442, 157] on button "View Full Stats" at bounding box center [449, 158] width 41 height 6
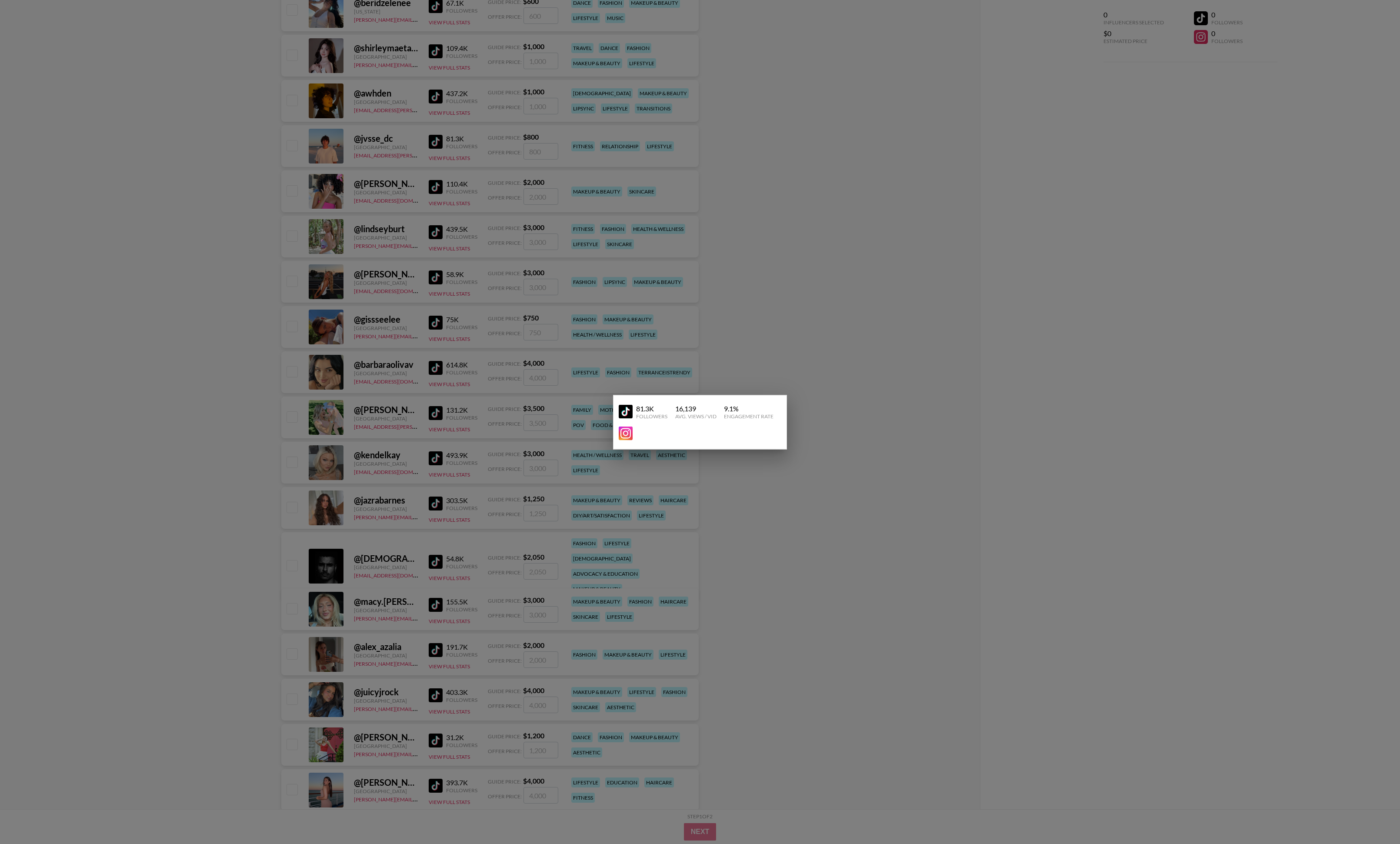
click at [629, 436] on img at bounding box center [625, 433] width 14 height 14
click at [928, 132] on div at bounding box center [700, 422] width 1400 height 844
